Goal: Check status: Check status

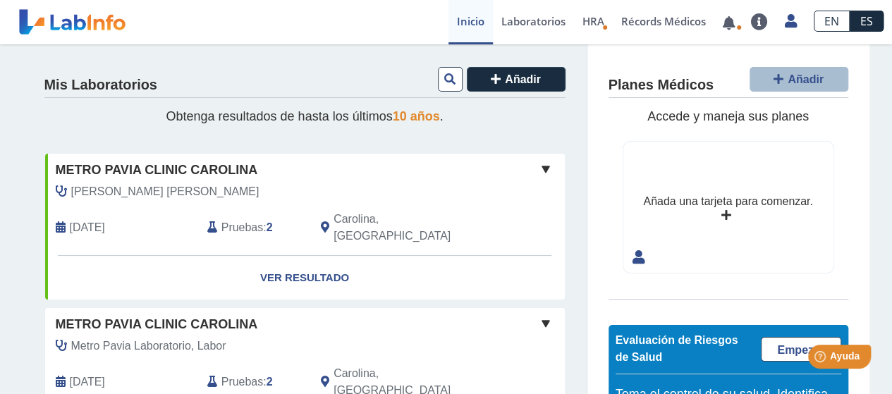
click at [779, 183] on div "Añada una tarjeta para comenzar." at bounding box center [728, 207] width 210 height 131
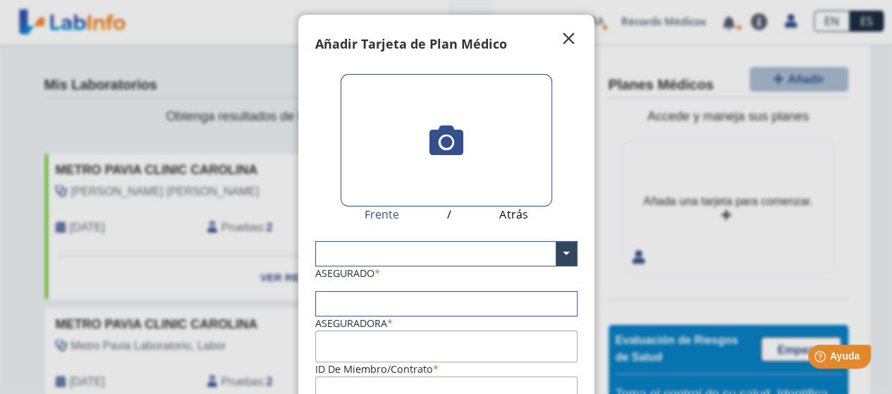
click at [564, 43] on span "" at bounding box center [569, 38] width 17 height 17
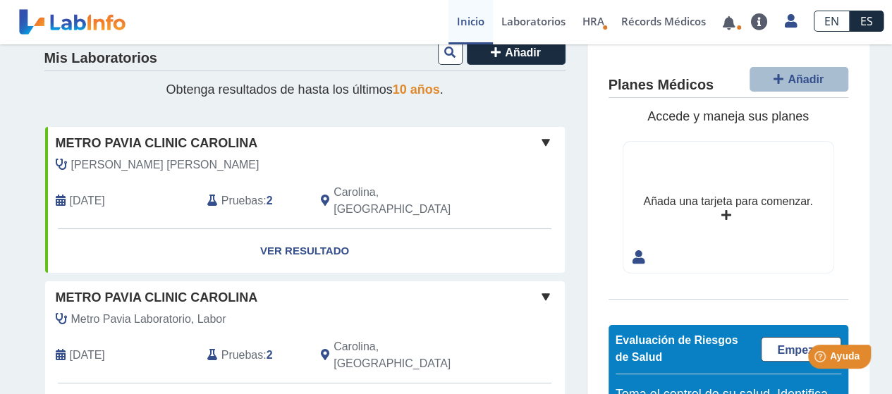
scroll to position [36, 0]
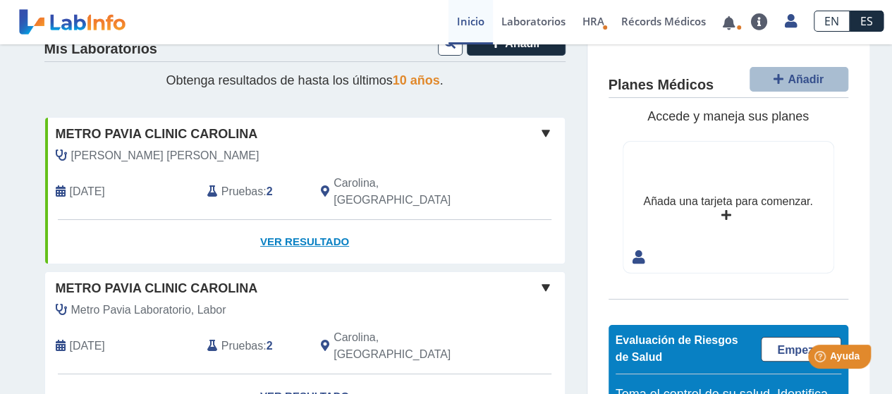
click at [303, 221] on link "Ver Resultado" at bounding box center [305, 242] width 520 height 44
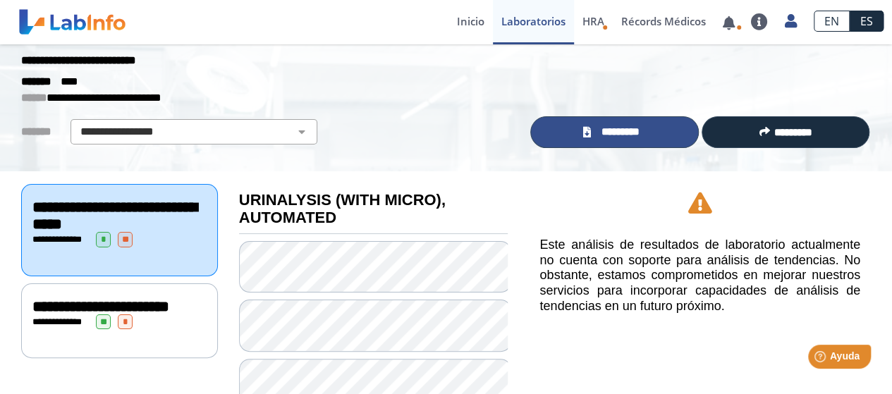
click at [610, 135] on span "*********" at bounding box center [619, 132] width 51 height 16
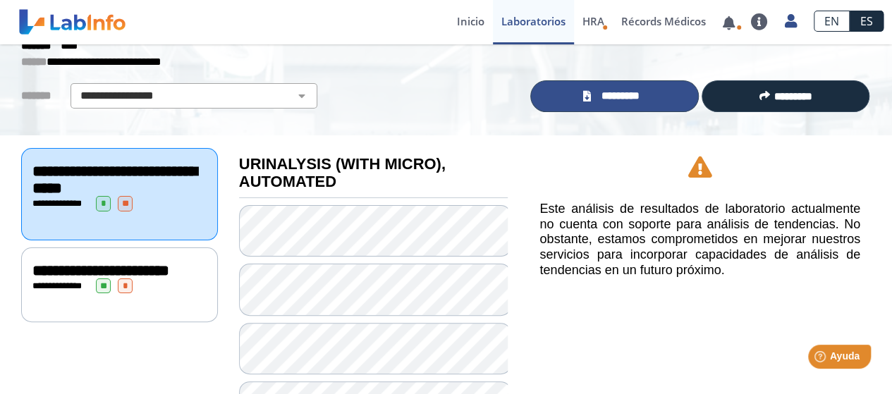
scroll to position [76, 0]
